Goal: Information Seeking & Learning: Learn about a topic

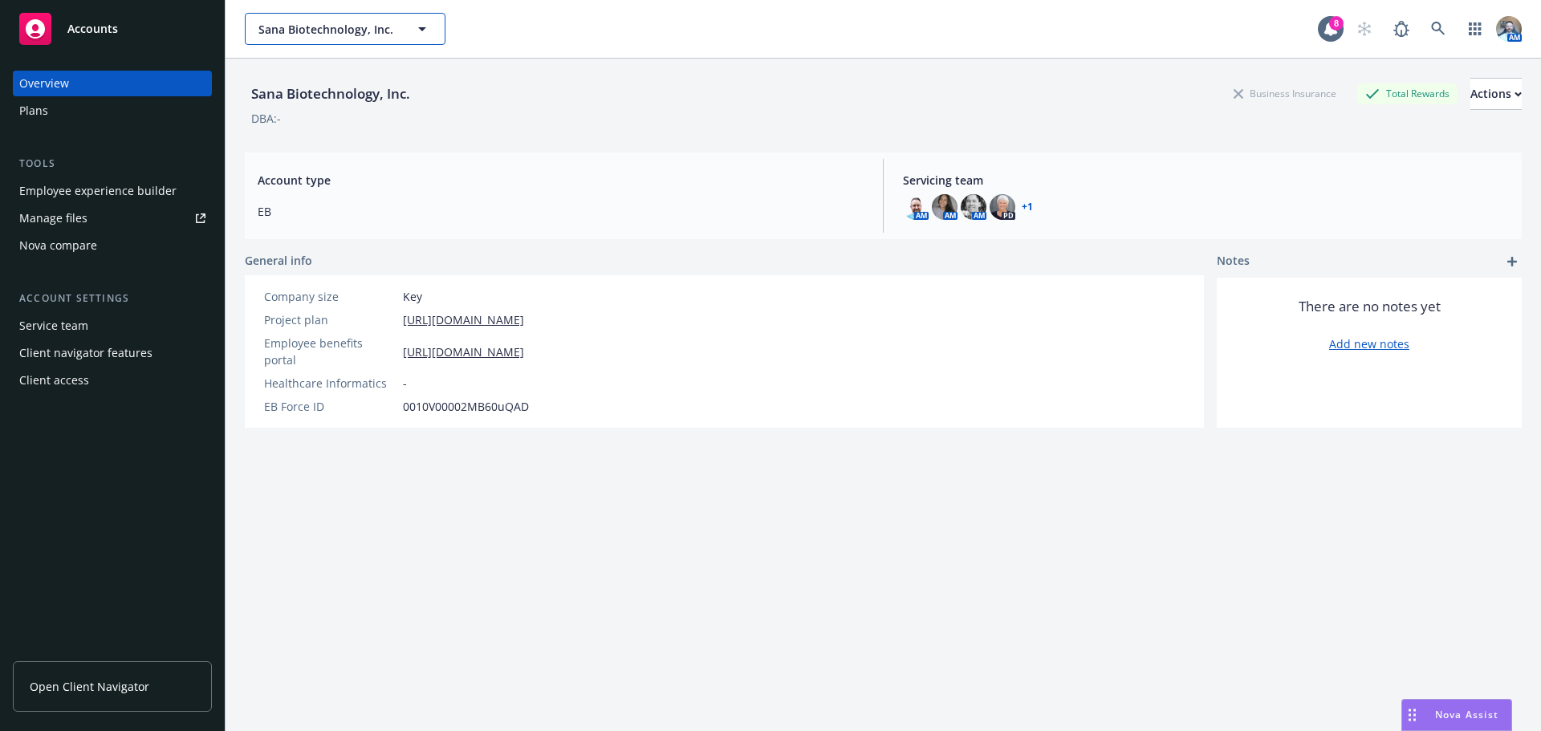
click at [344, 35] on span "Sana Biotechnology, Inc." at bounding box center [327, 29] width 139 height 17
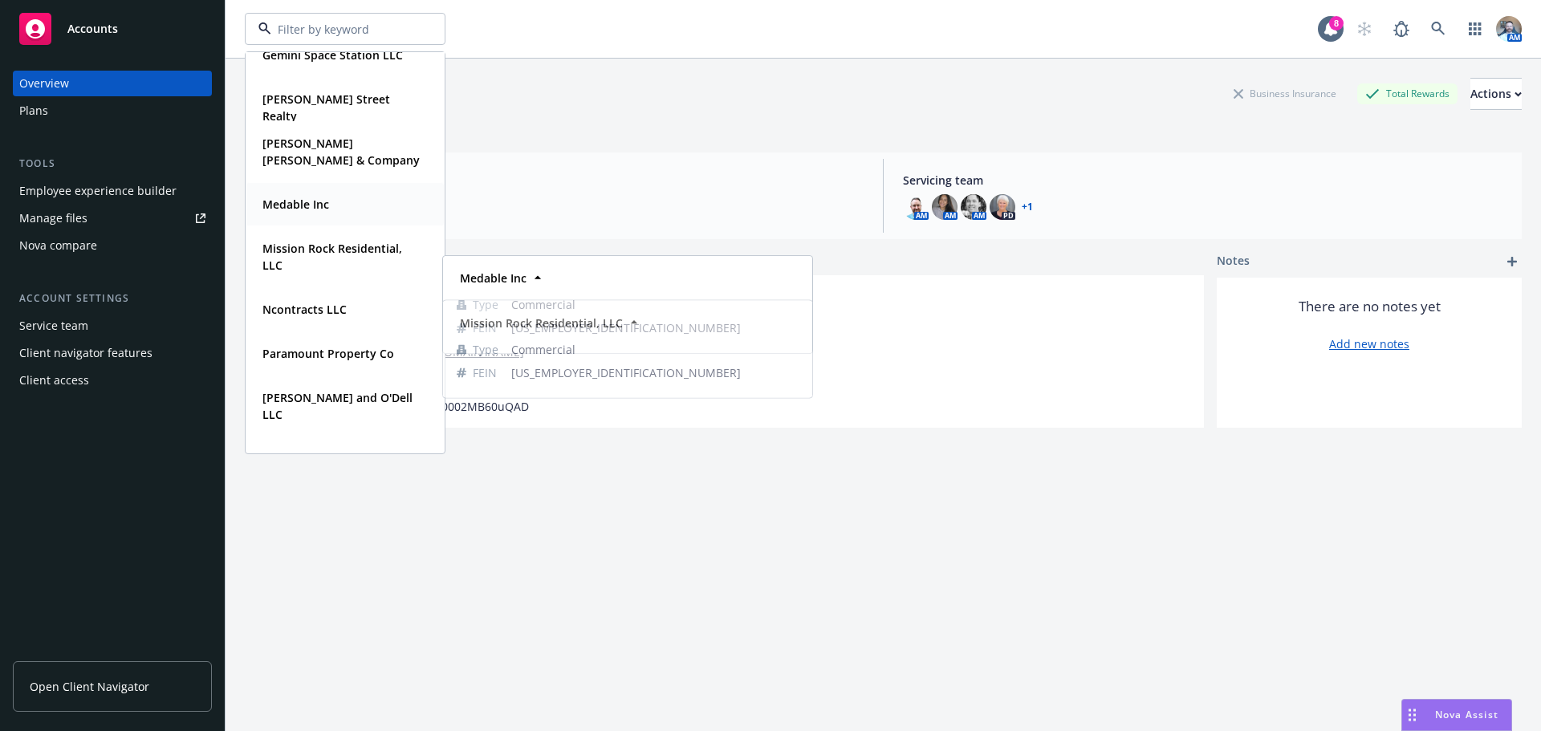
scroll to position [161, 0]
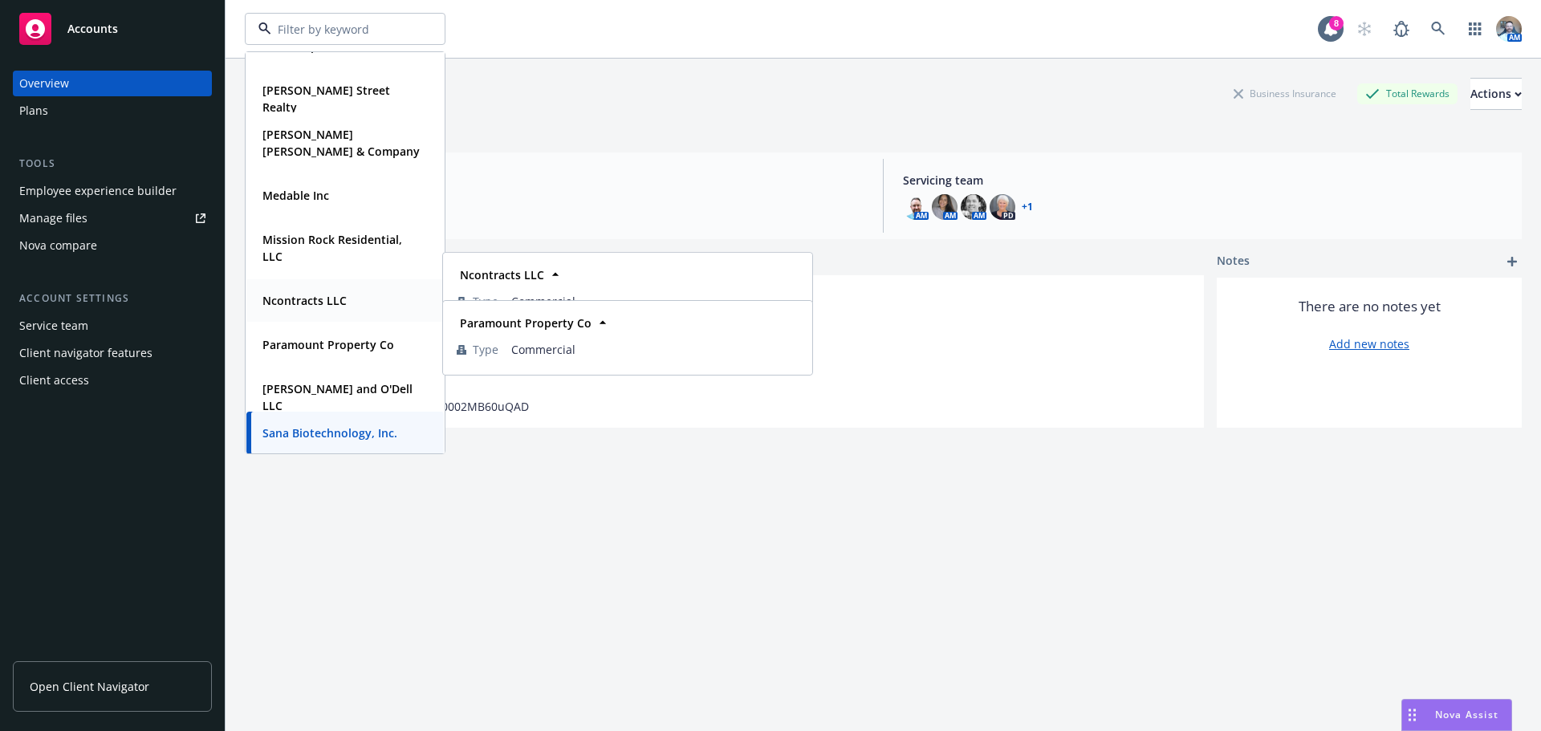
click at [299, 304] on strong "Ncontracts LLC" at bounding box center [304, 300] width 84 height 15
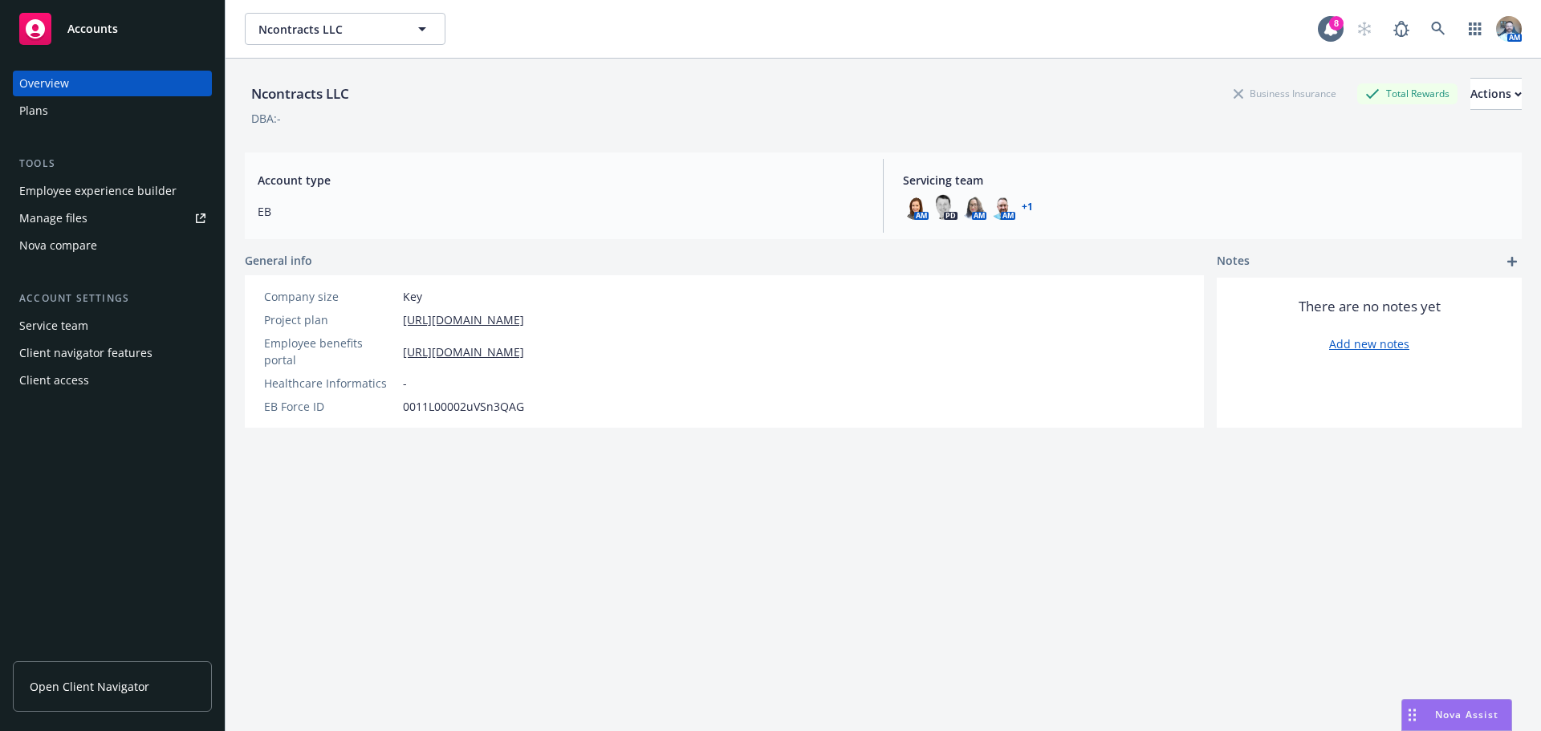
click at [38, 102] on div "Plans" at bounding box center [33, 111] width 29 height 26
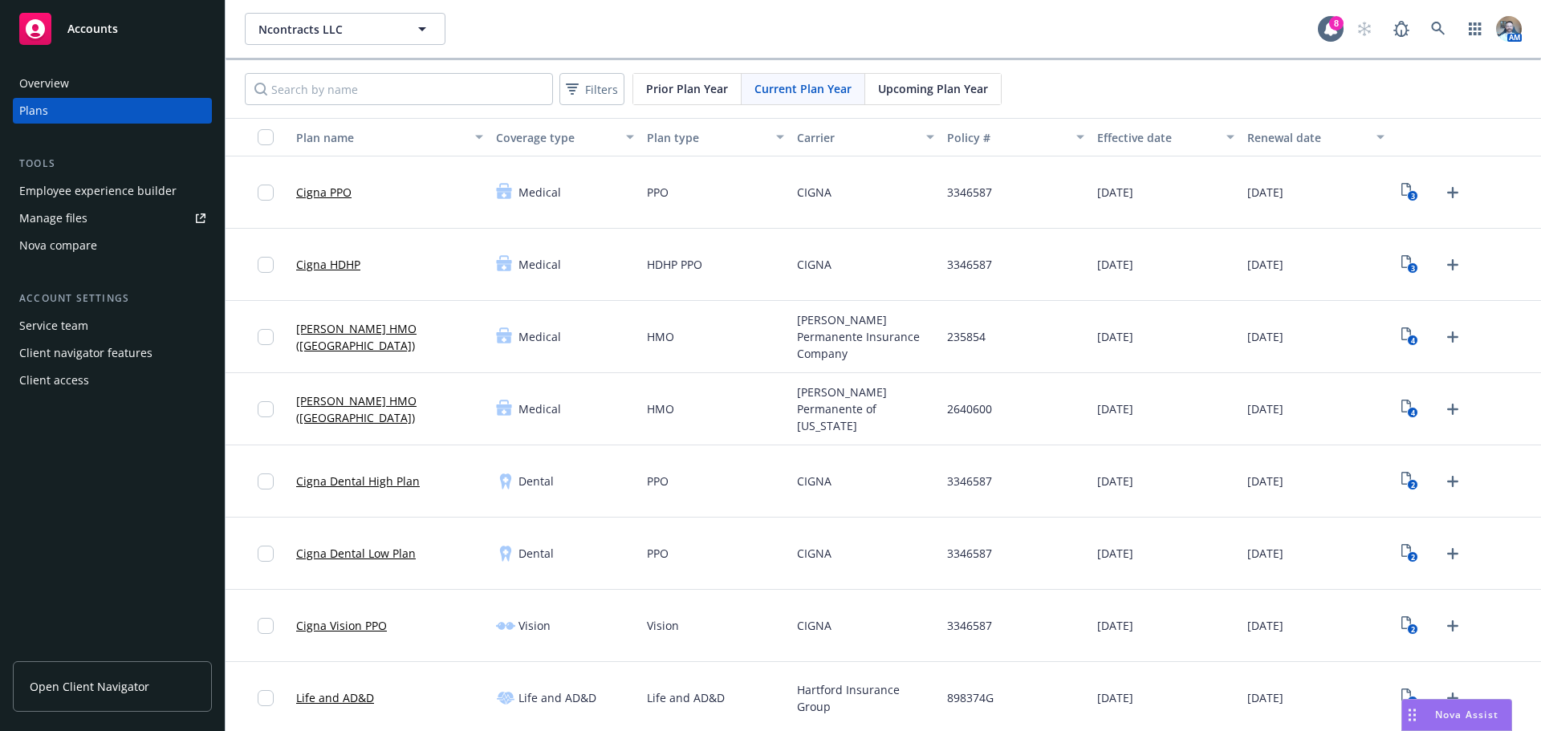
click at [312, 271] on link "Cigna HDHP" at bounding box center [328, 264] width 64 height 17
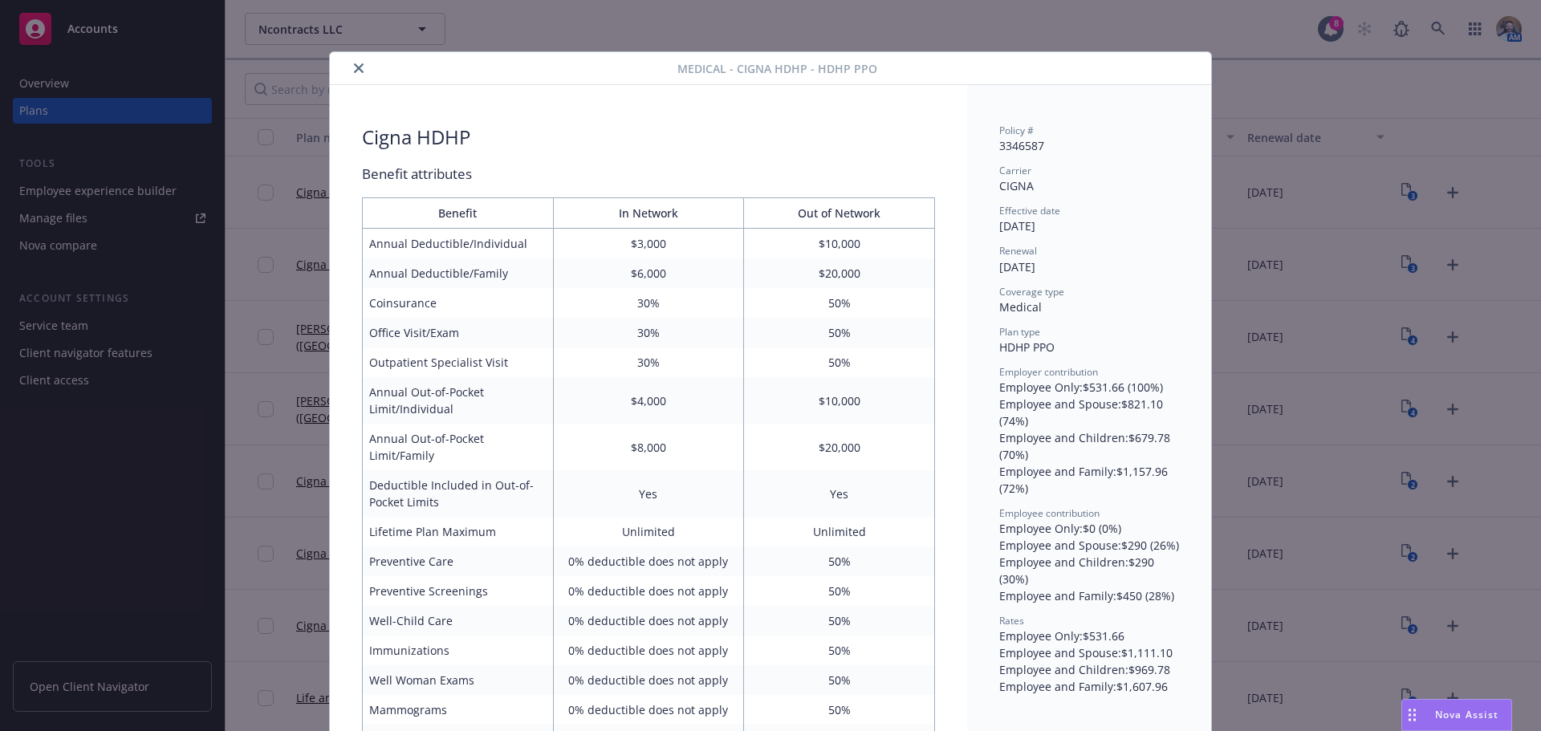
scroll to position [48, 0]
